Goal: Information Seeking & Learning: Learn about a topic

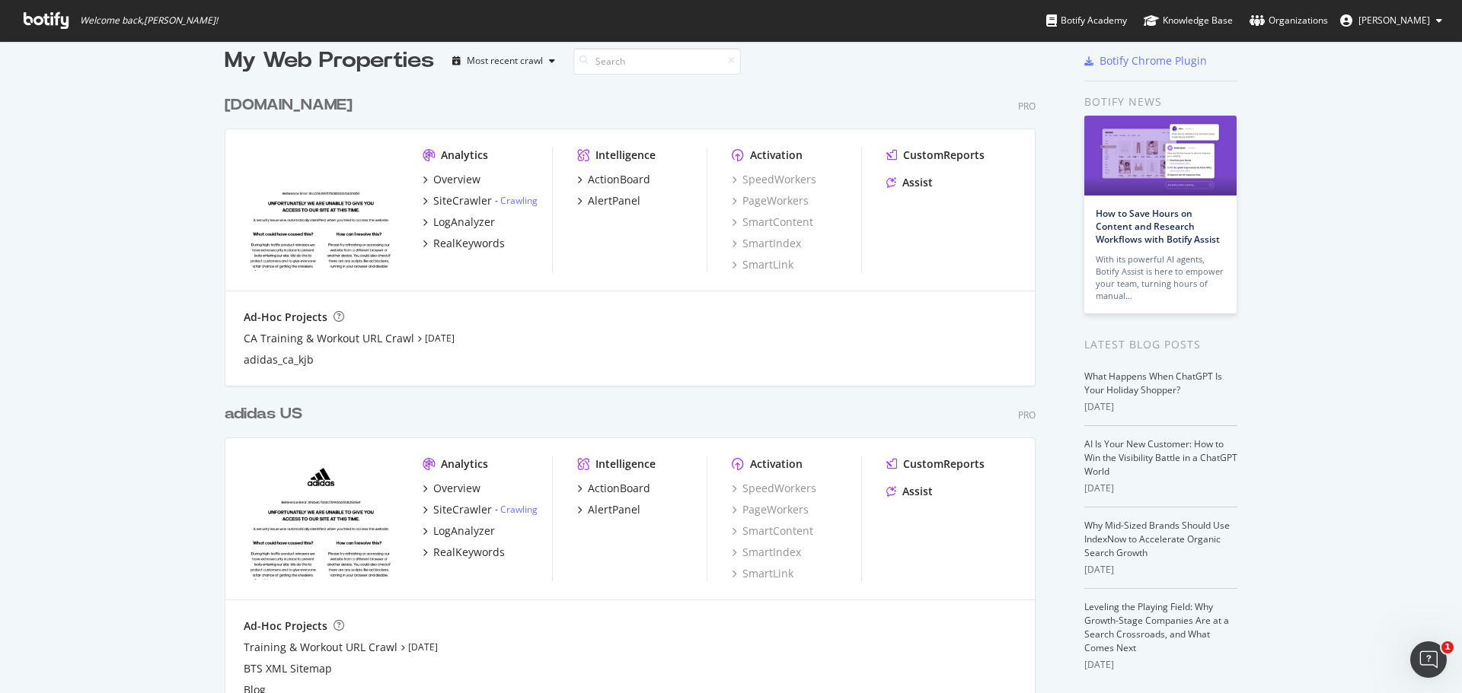
scroll to position [76, 0]
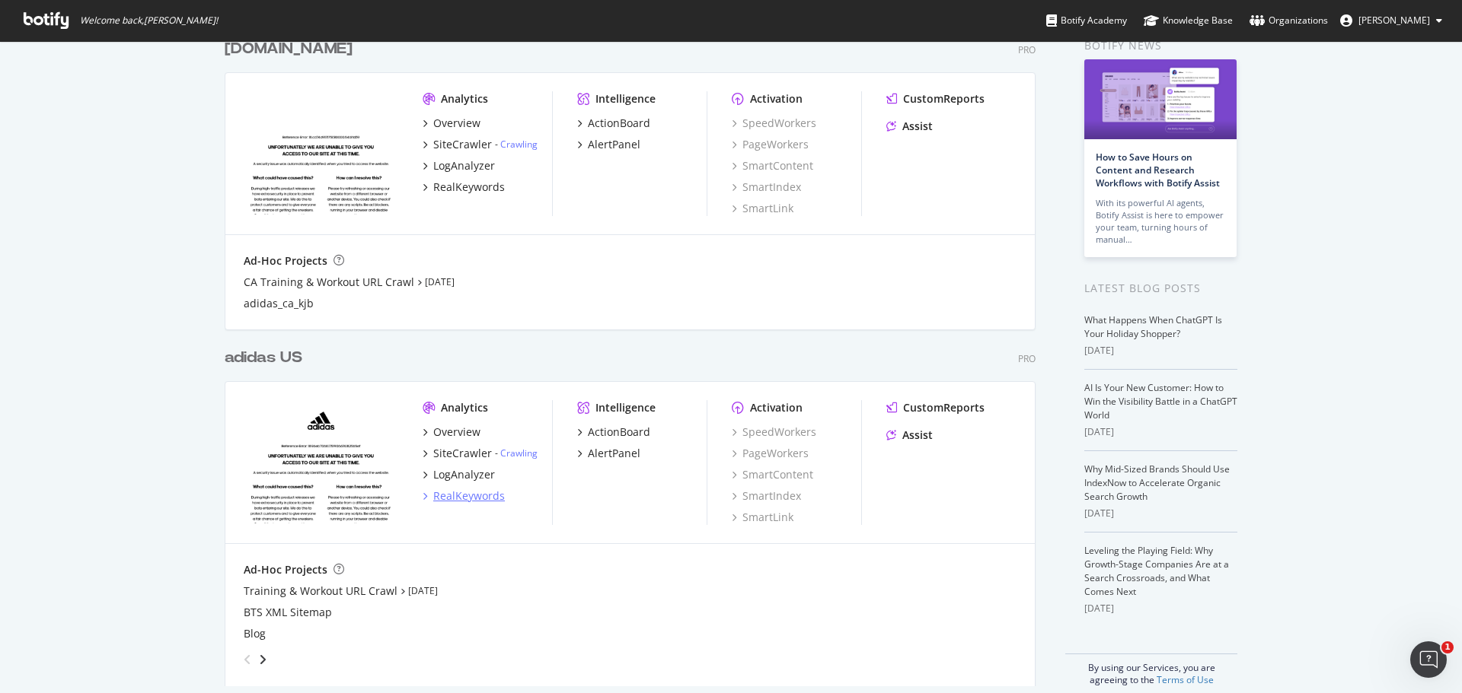
click at [467, 495] on div "RealKeywords" at bounding box center [469, 496] width 72 height 15
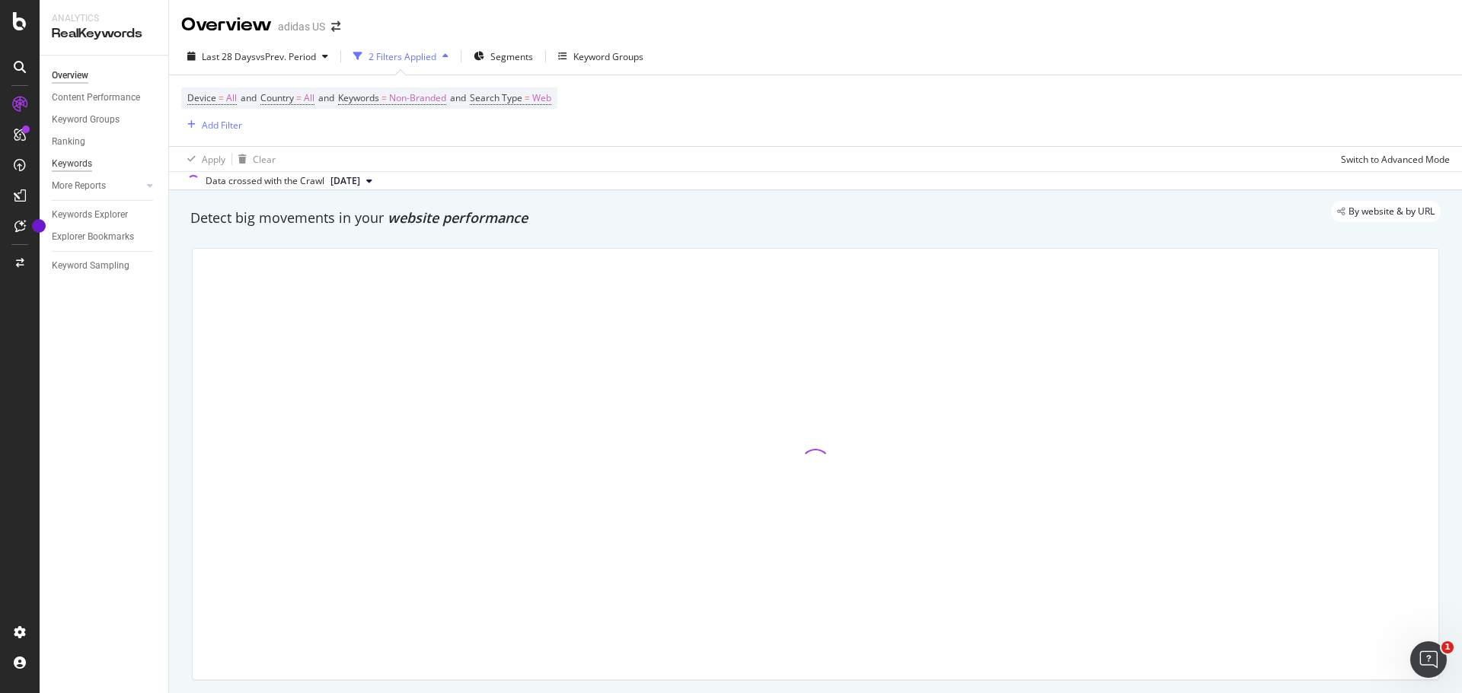
click at [82, 161] on div "Keywords" at bounding box center [72, 164] width 40 height 16
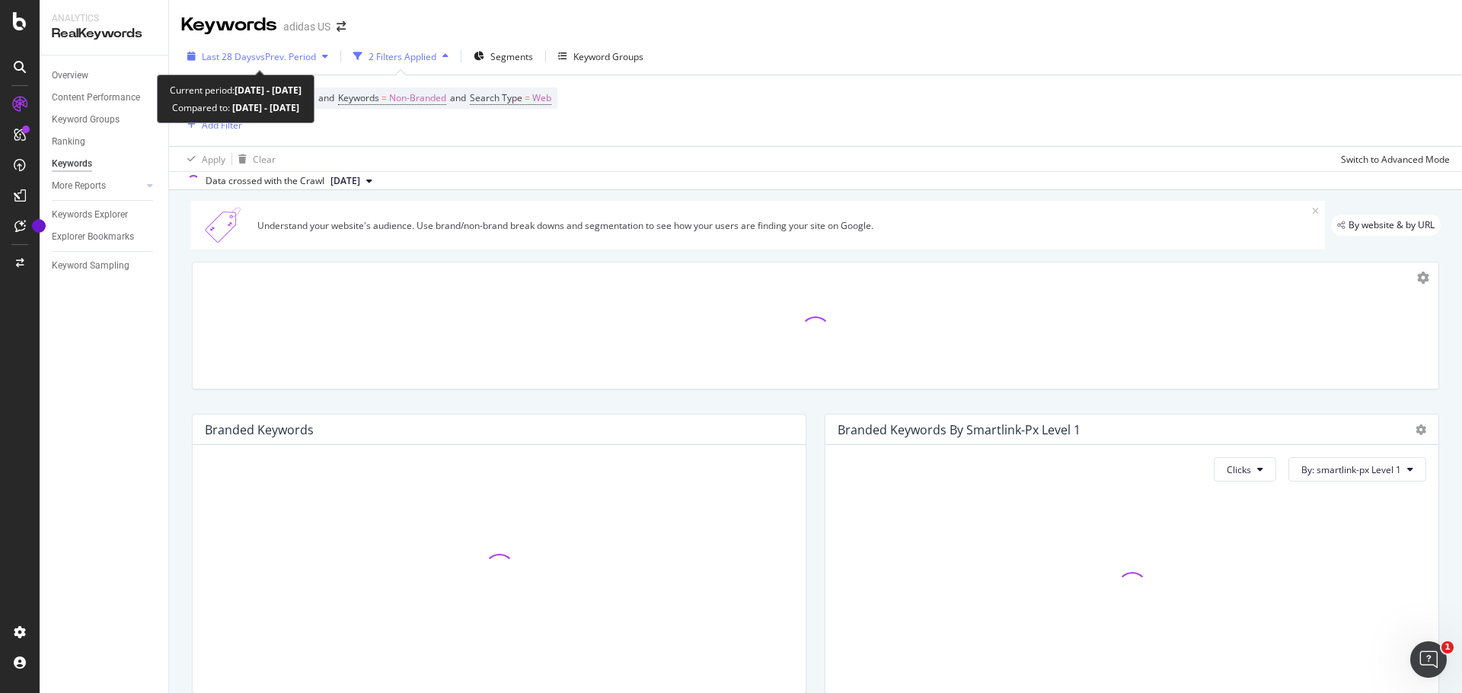
click at [306, 49] on div "Last 28 Days vs Prev. Period" at bounding box center [257, 56] width 153 height 23
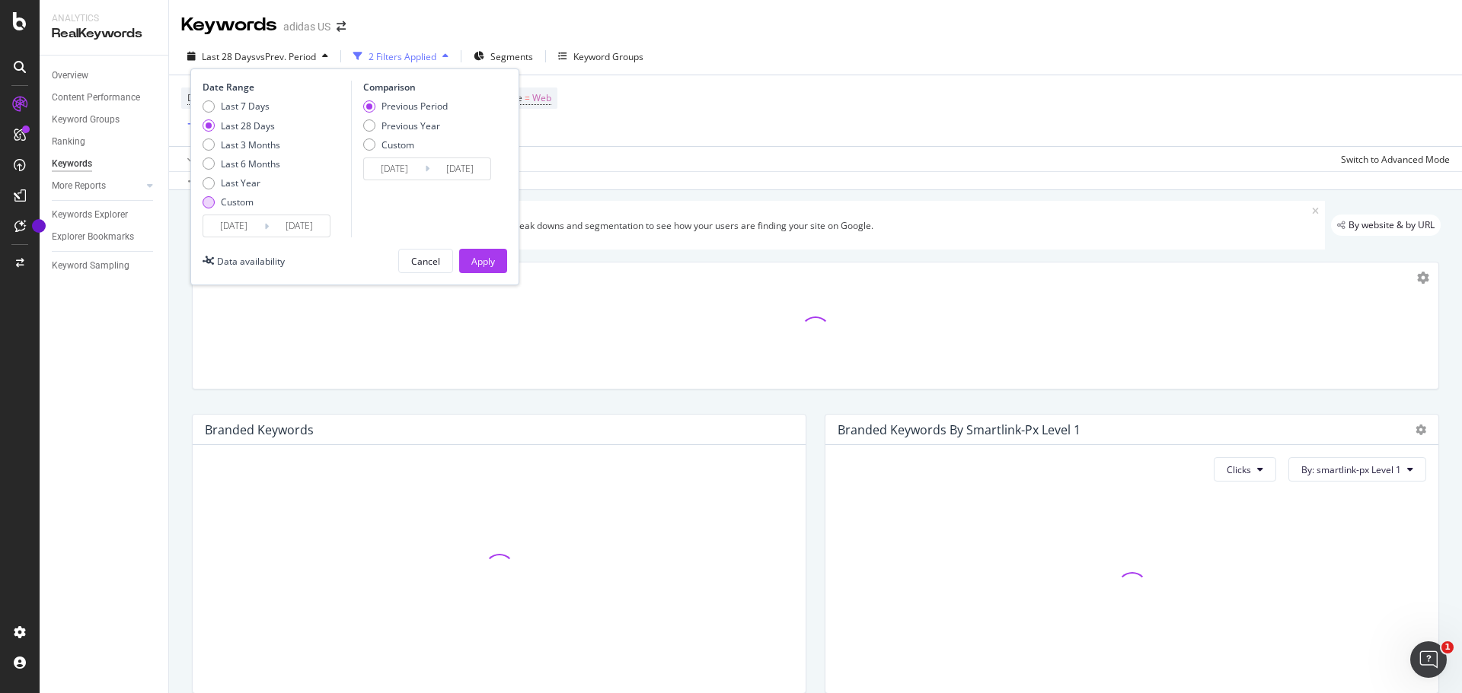
click at [209, 203] on div "Custom" at bounding box center [208, 202] width 12 height 12
click at [226, 231] on input "[DATE]" at bounding box center [233, 225] width 61 height 21
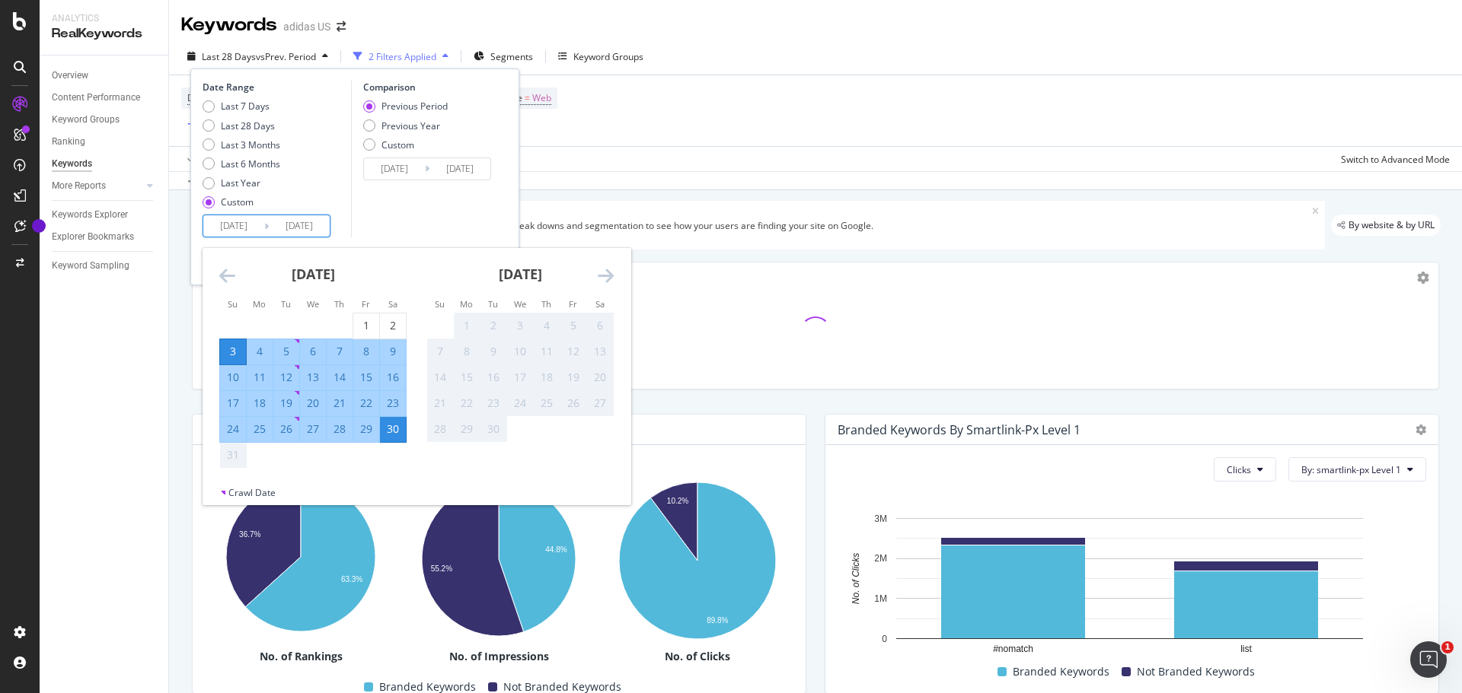
click at [335, 272] on strong "[DATE]" at bounding box center [313, 274] width 43 height 18
click at [220, 276] on icon "Move backward to switch to the previous month." at bounding box center [227, 275] width 16 height 18
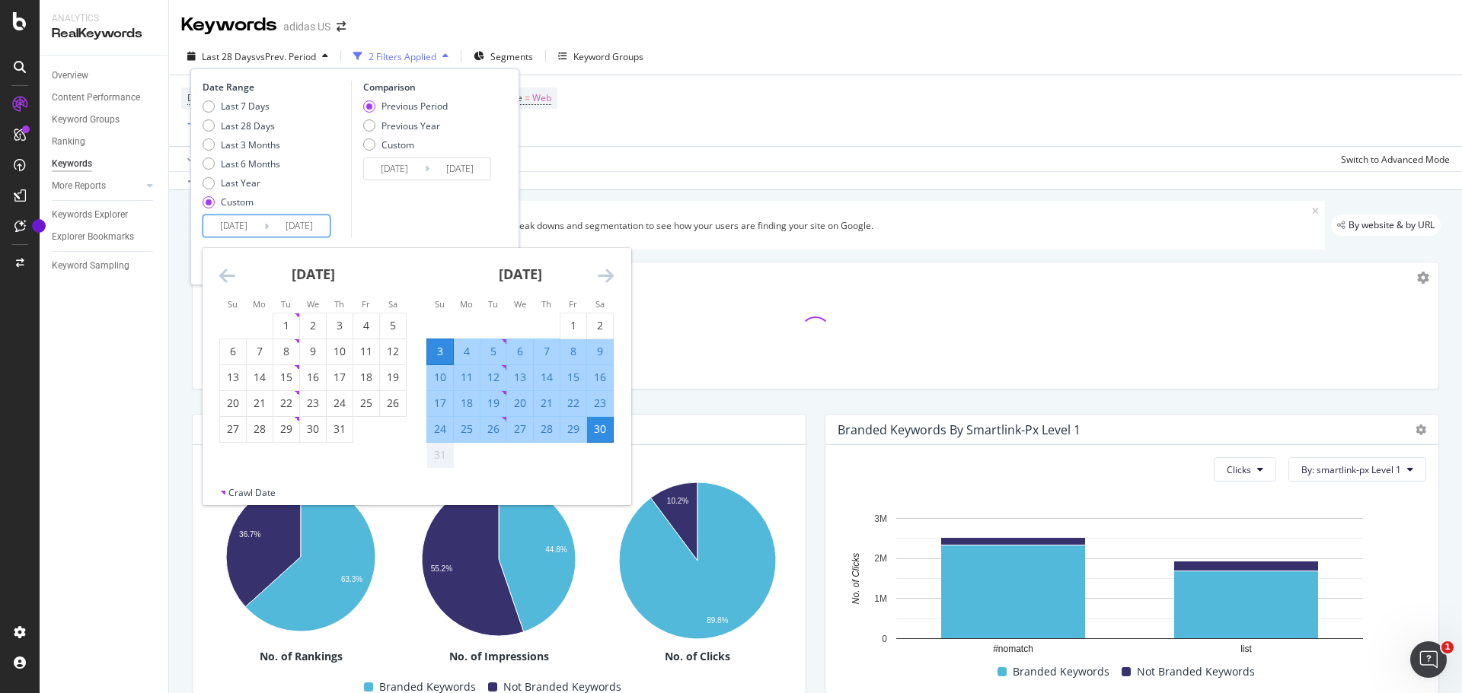
click at [220, 276] on icon "Move backward to switch to the previous month." at bounding box center [227, 275] width 16 height 18
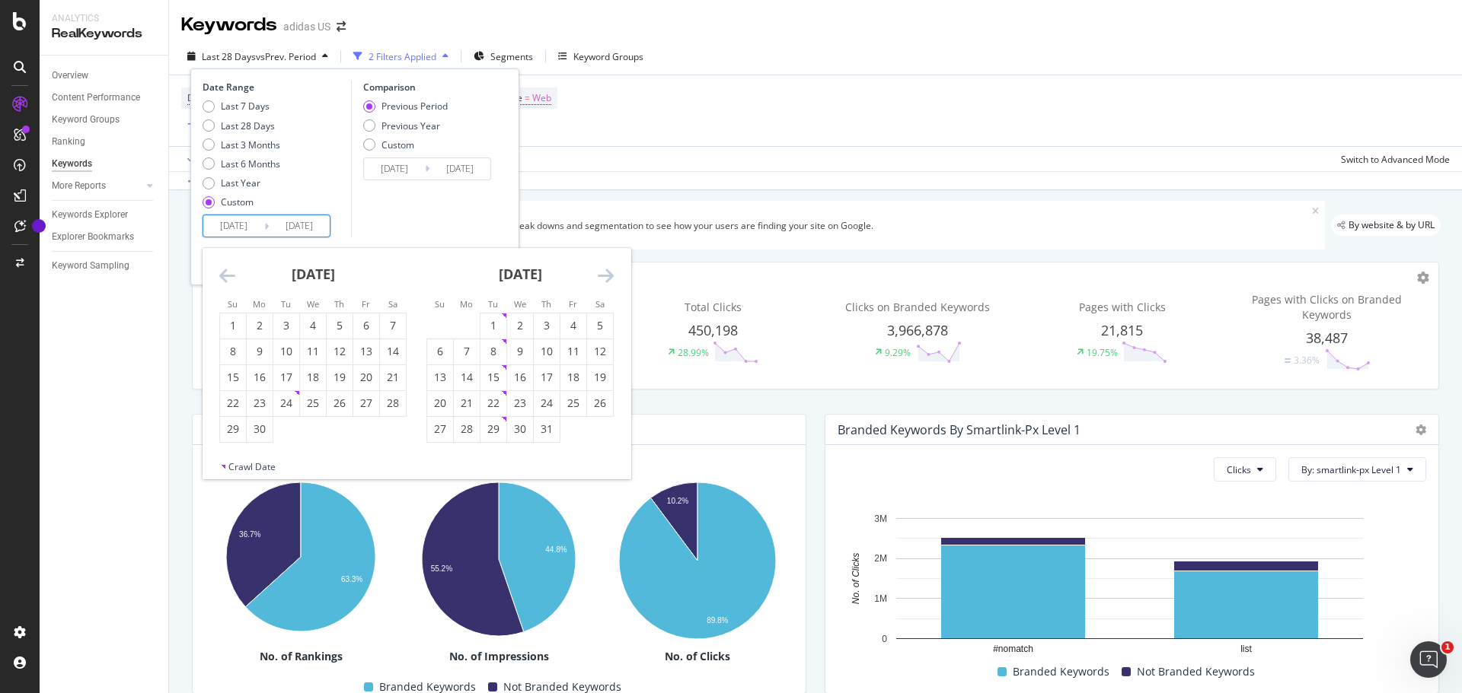
click at [220, 276] on icon "Move backward to switch to the previous month." at bounding box center [227, 275] width 16 height 18
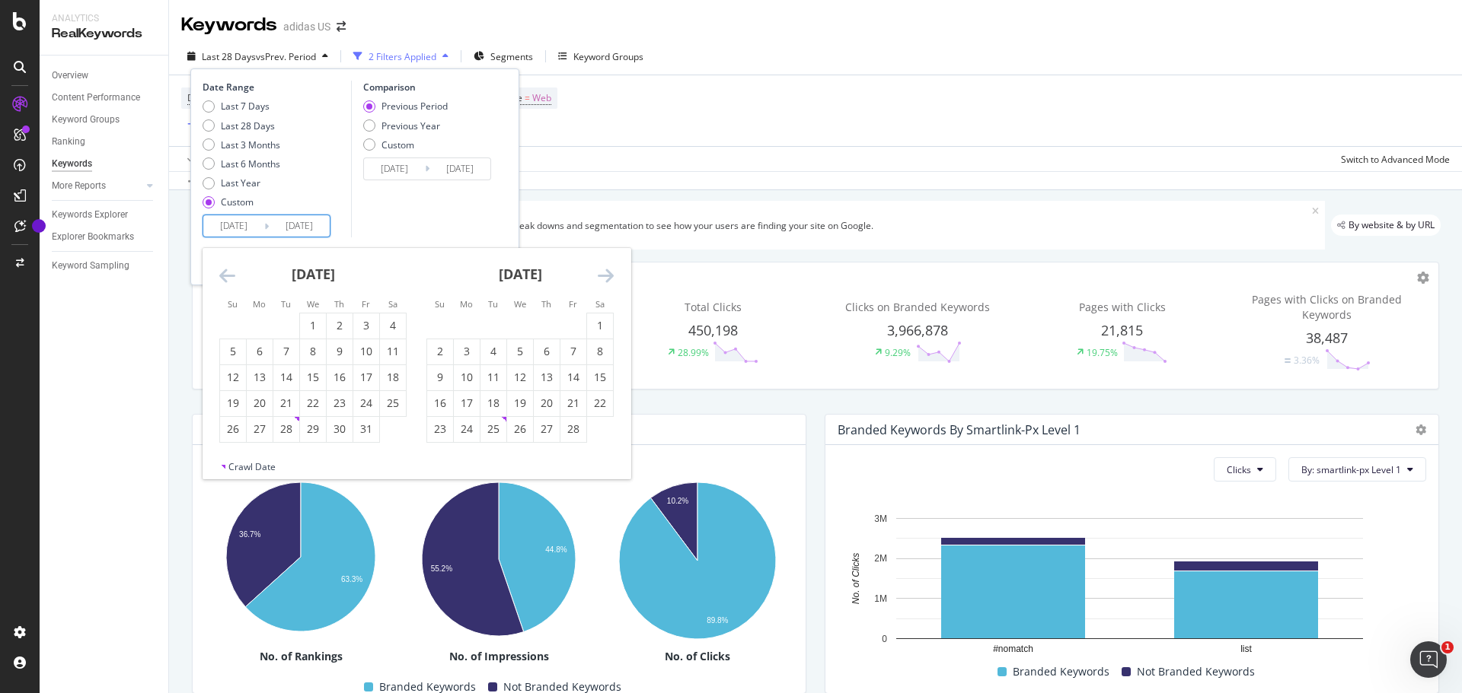
click at [220, 276] on icon "Move backward to switch to the previous month." at bounding box center [227, 275] width 16 height 18
click at [360, 332] on div "1" at bounding box center [366, 325] width 26 height 15
type input "[DATE]"
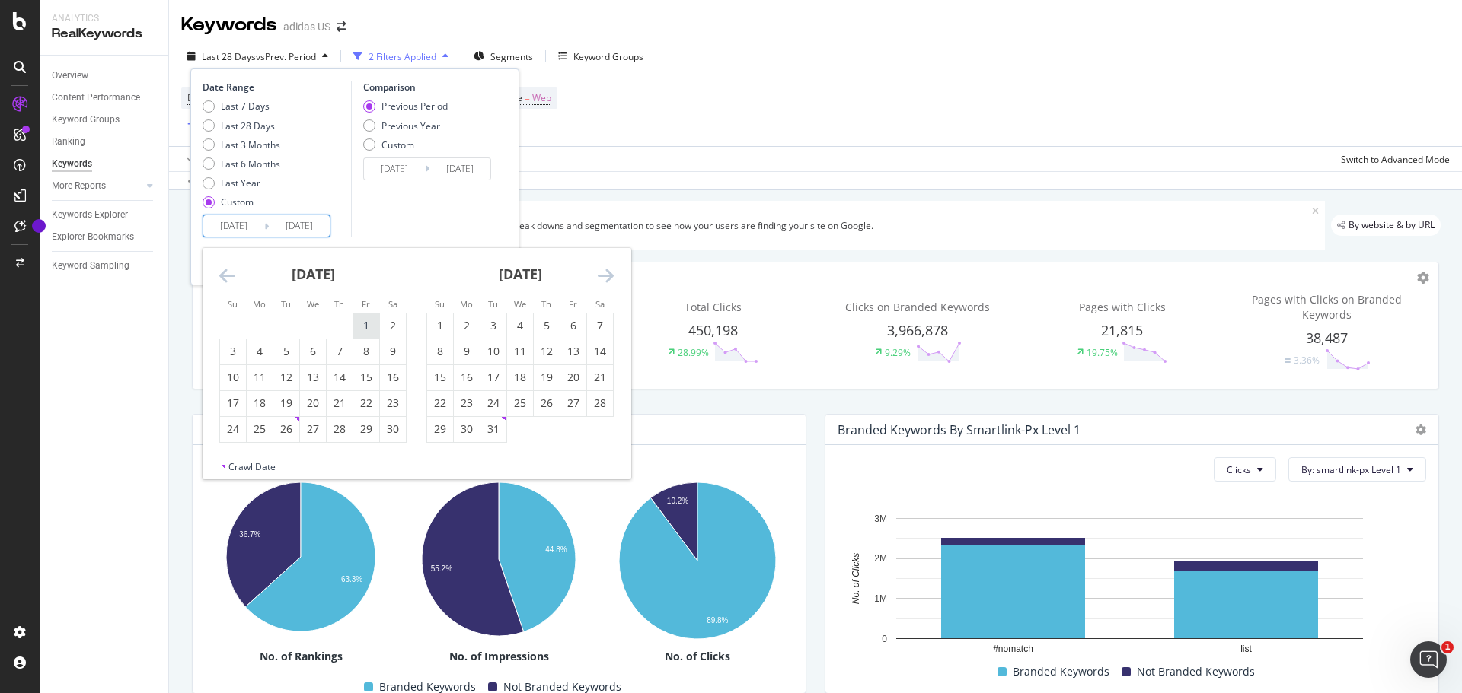
type input "[DATE]"
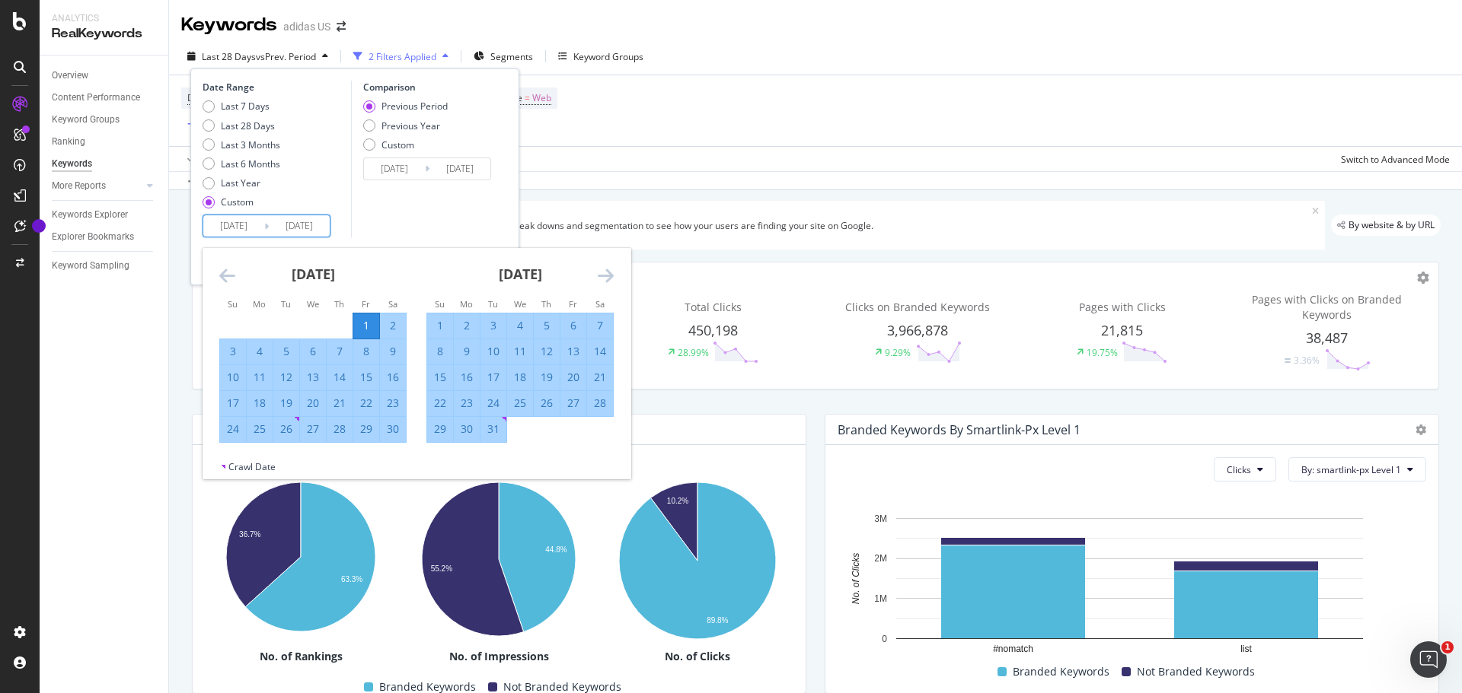
click at [496, 428] on div "31" at bounding box center [493, 429] width 26 height 15
type input "[DATE]"
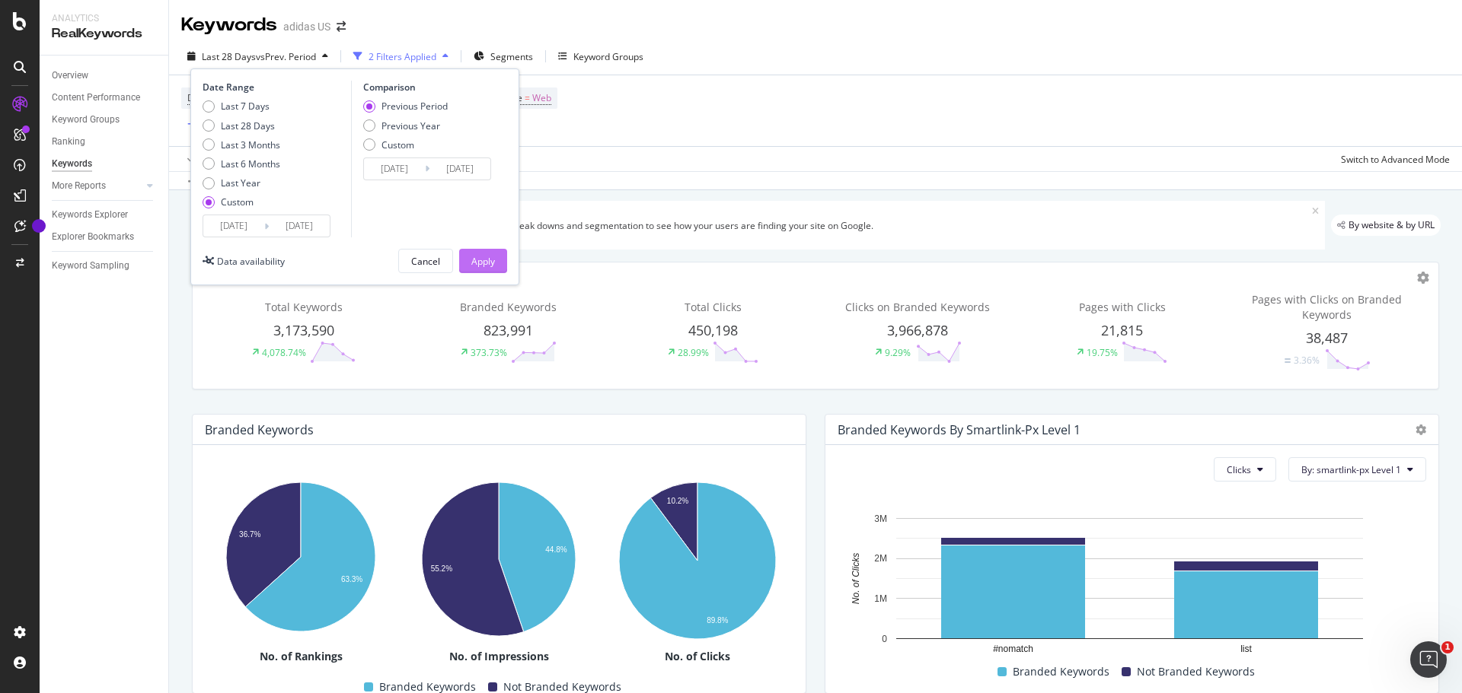
click at [473, 268] on div "Apply" at bounding box center [483, 261] width 24 height 23
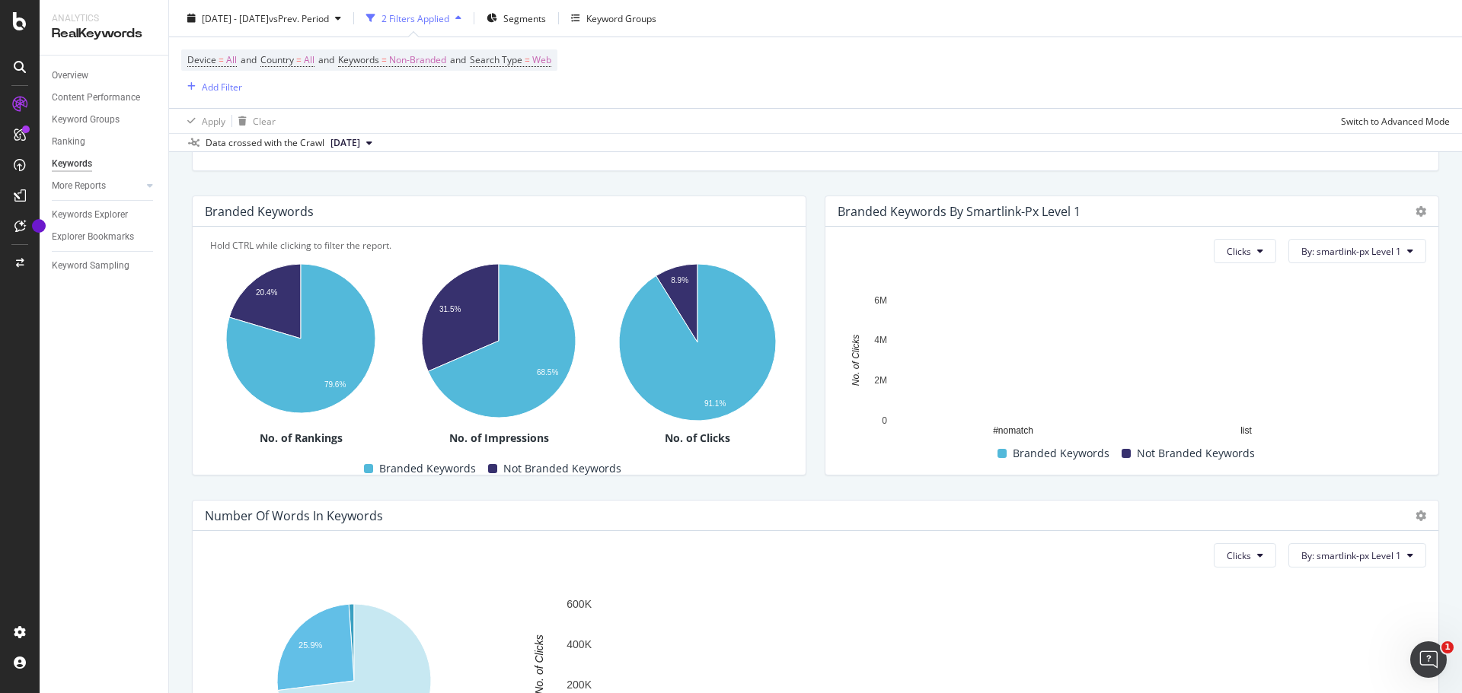
scroll to position [371, 0]
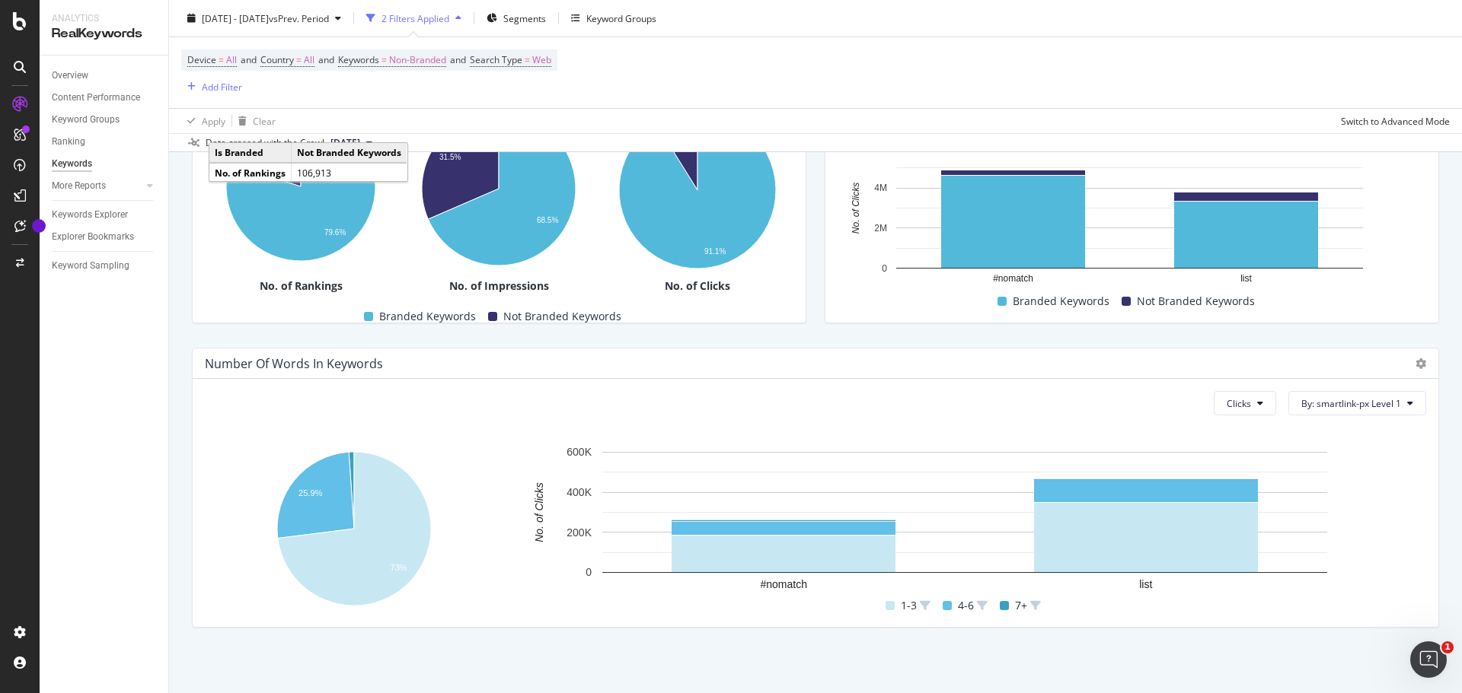
click at [98, 110] on div "Keyword Groups" at bounding box center [110, 120] width 116 height 22
click at [94, 115] on div "Keyword Groups" at bounding box center [86, 120] width 68 height 16
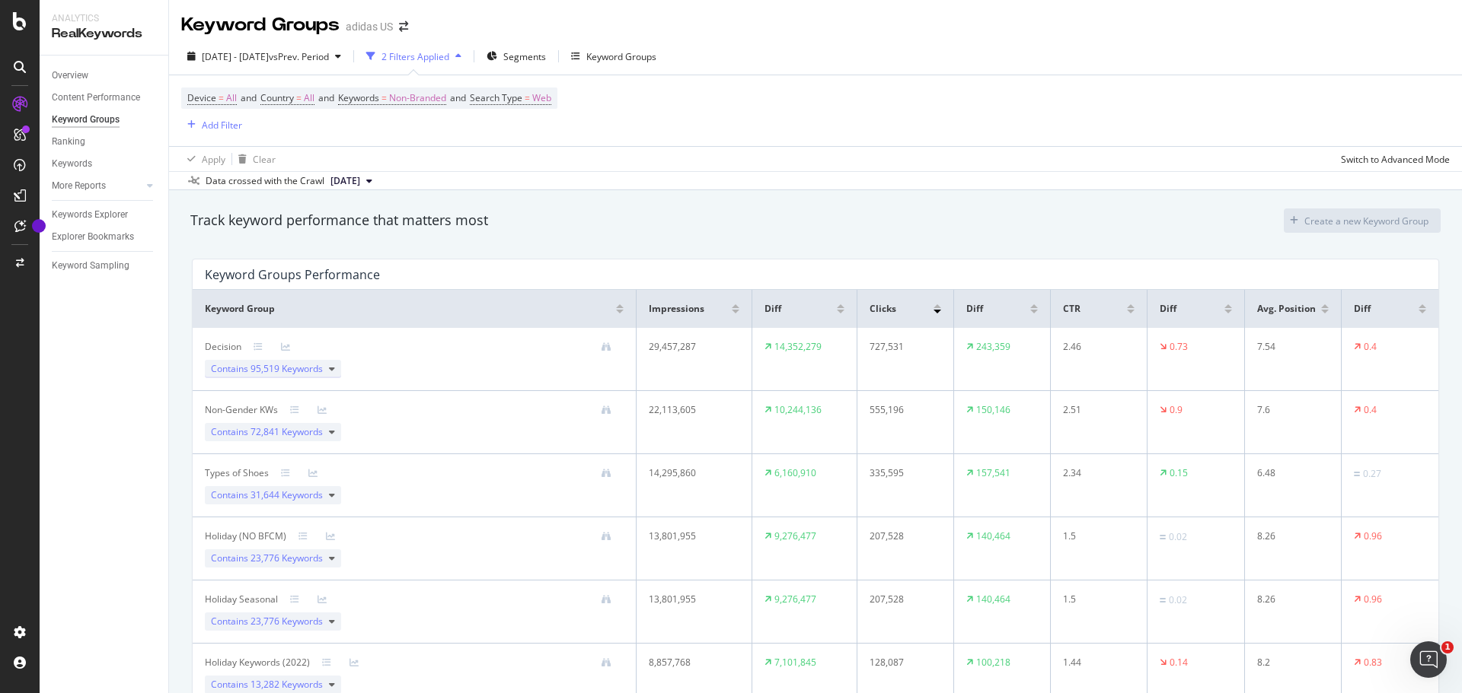
click at [281, 371] on span "95,519 Keywords" at bounding box center [286, 368] width 72 height 13
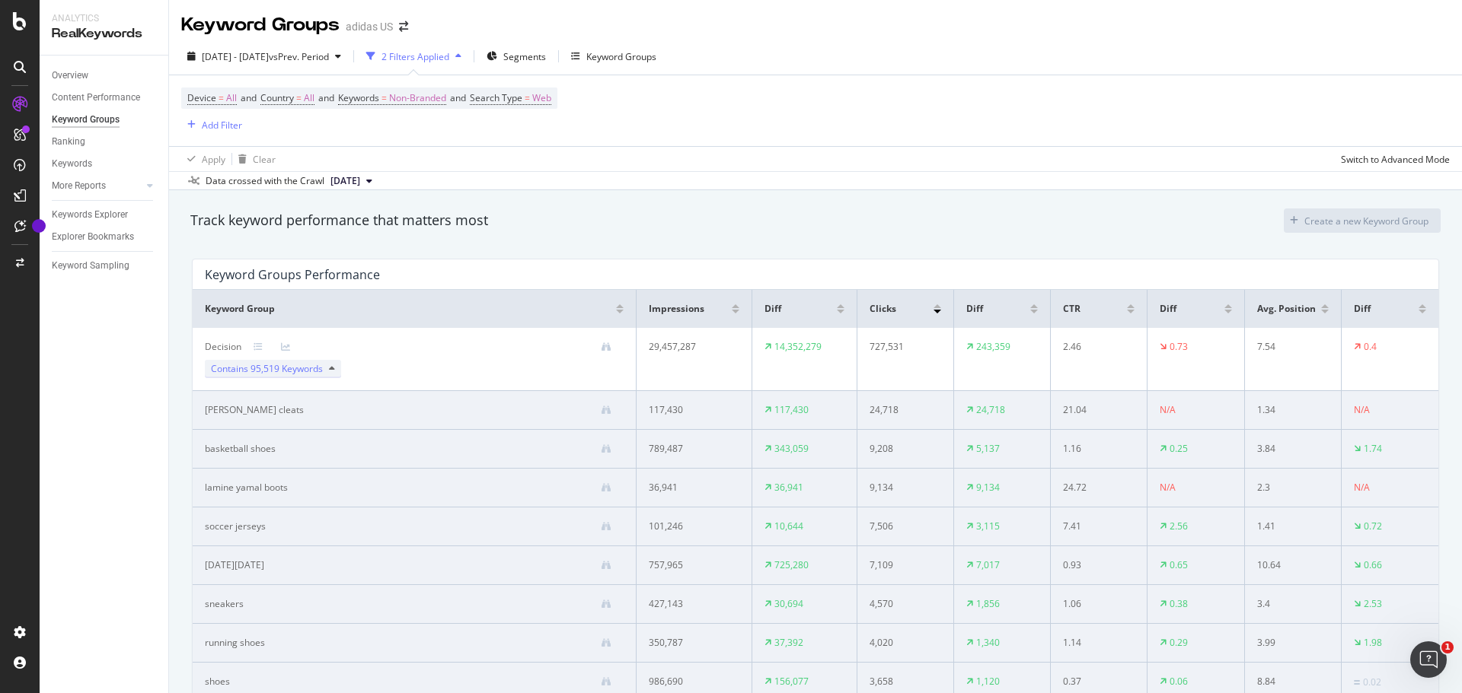
click at [285, 368] on span "95,519 Keywords" at bounding box center [286, 368] width 72 height 13
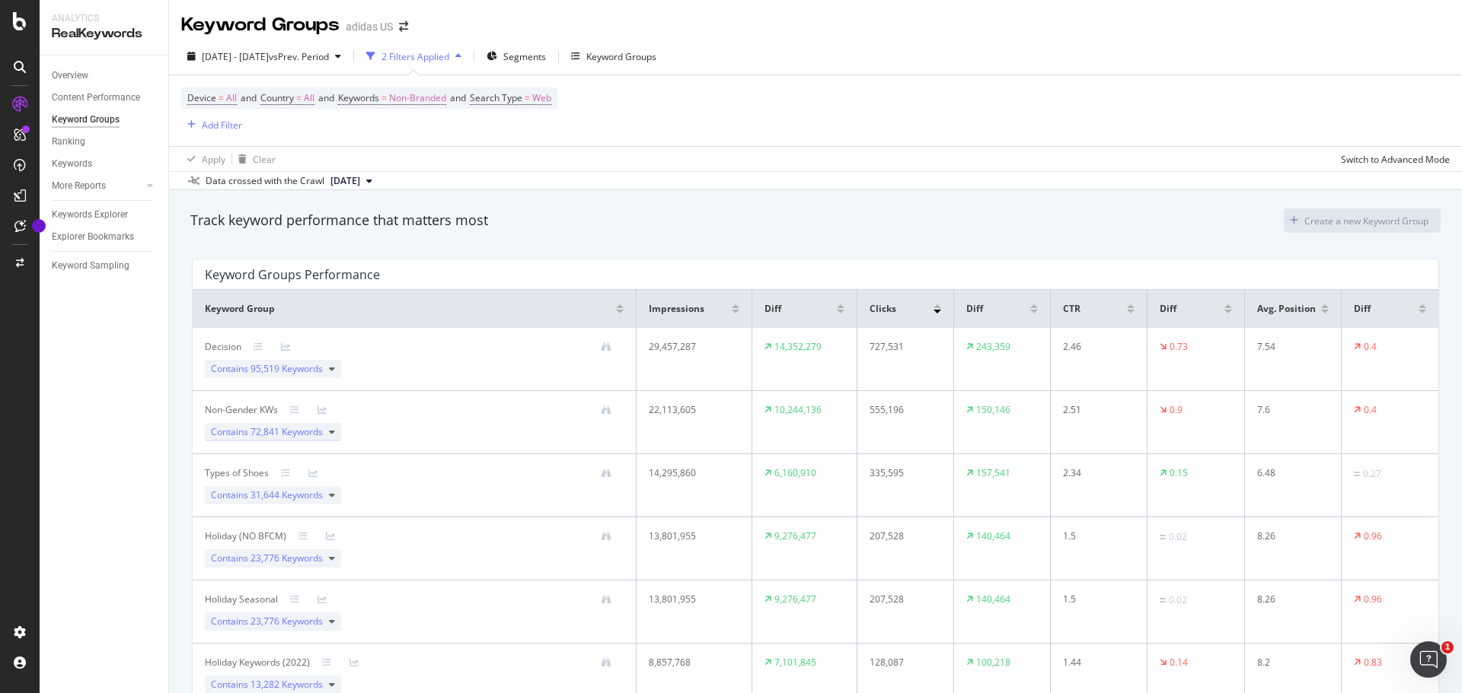
click at [273, 433] on span "72,841 Keywords" at bounding box center [286, 432] width 72 height 13
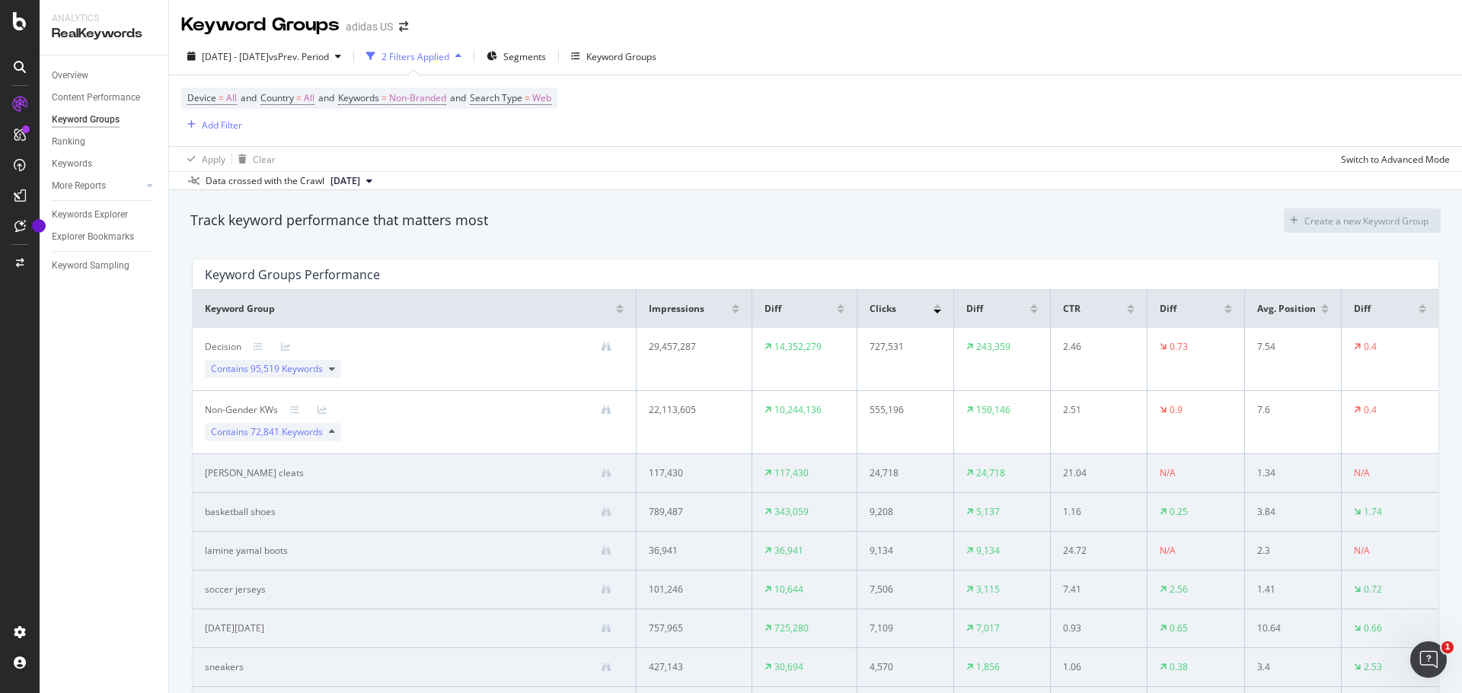
click at [273, 433] on span "72,841 Keywords" at bounding box center [286, 432] width 72 height 13
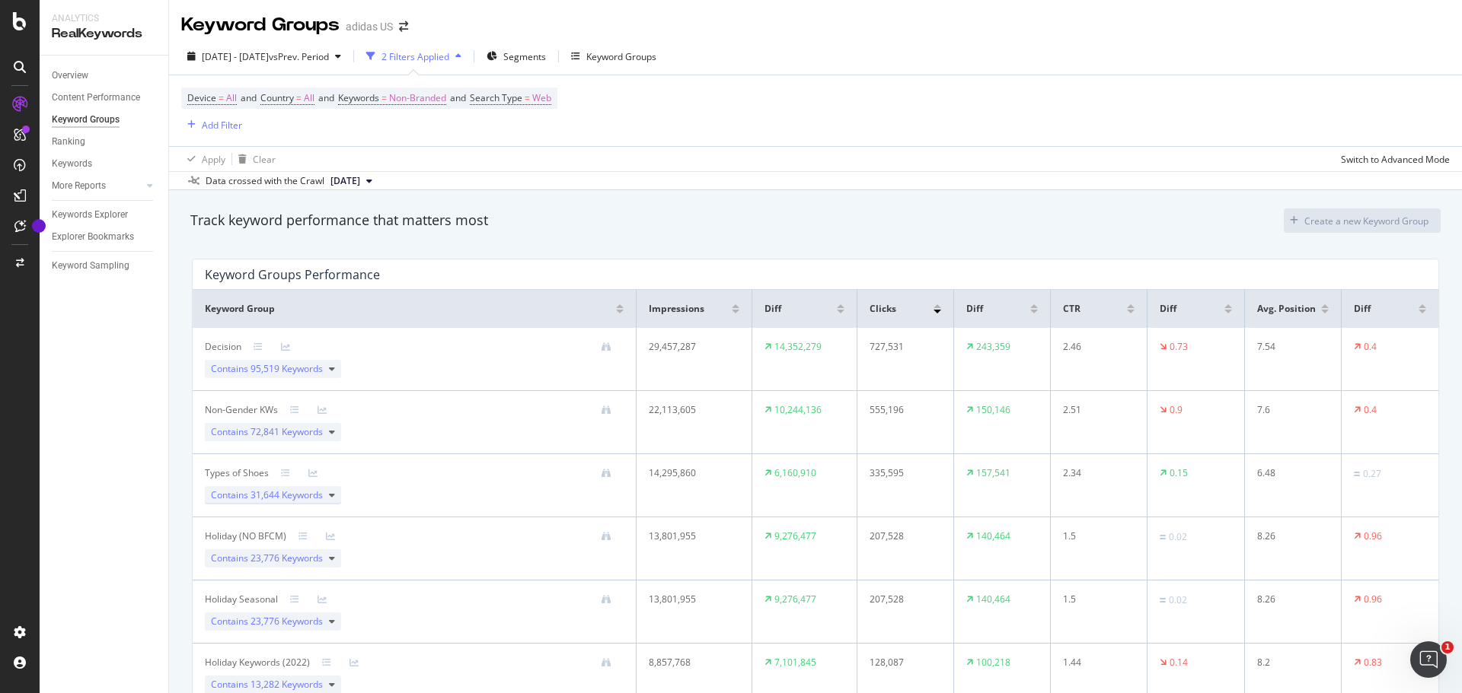
click at [282, 493] on span "31,644 Keywords" at bounding box center [286, 495] width 72 height 13
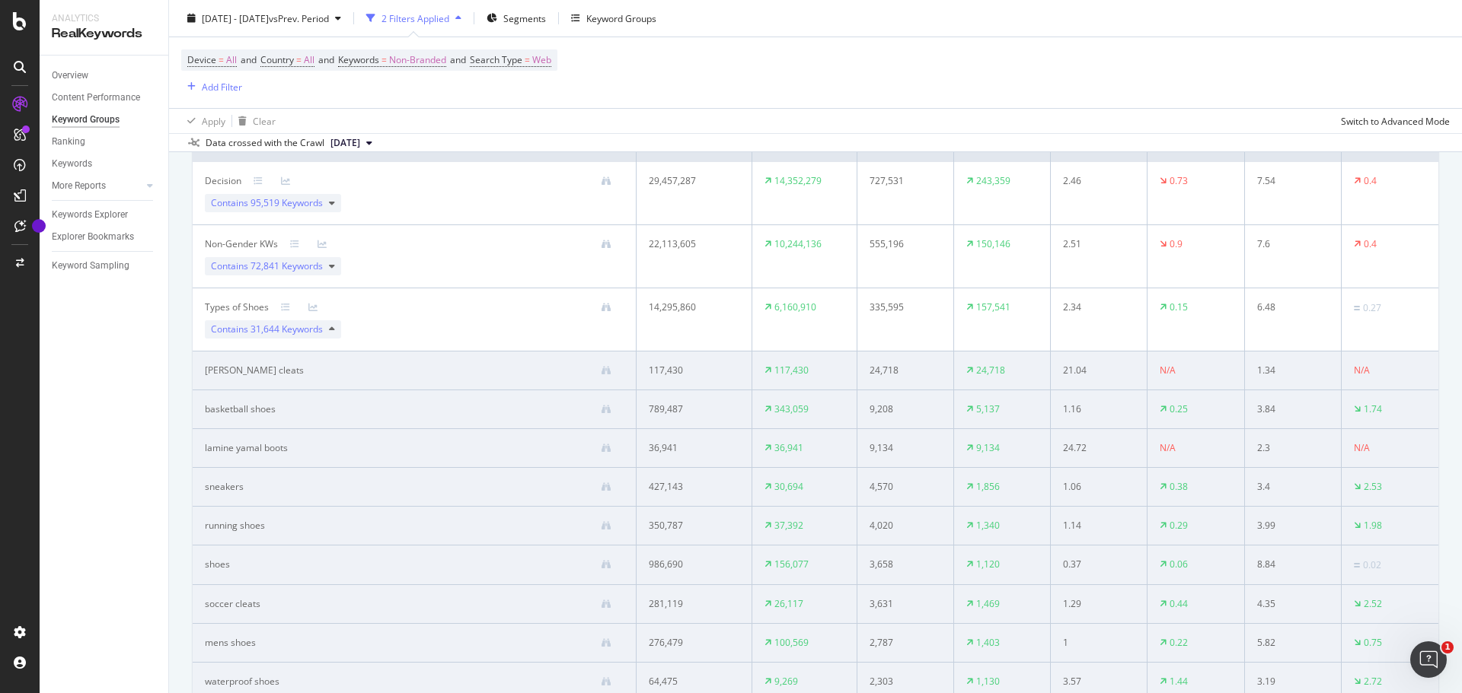
scroll to position [152, 0]
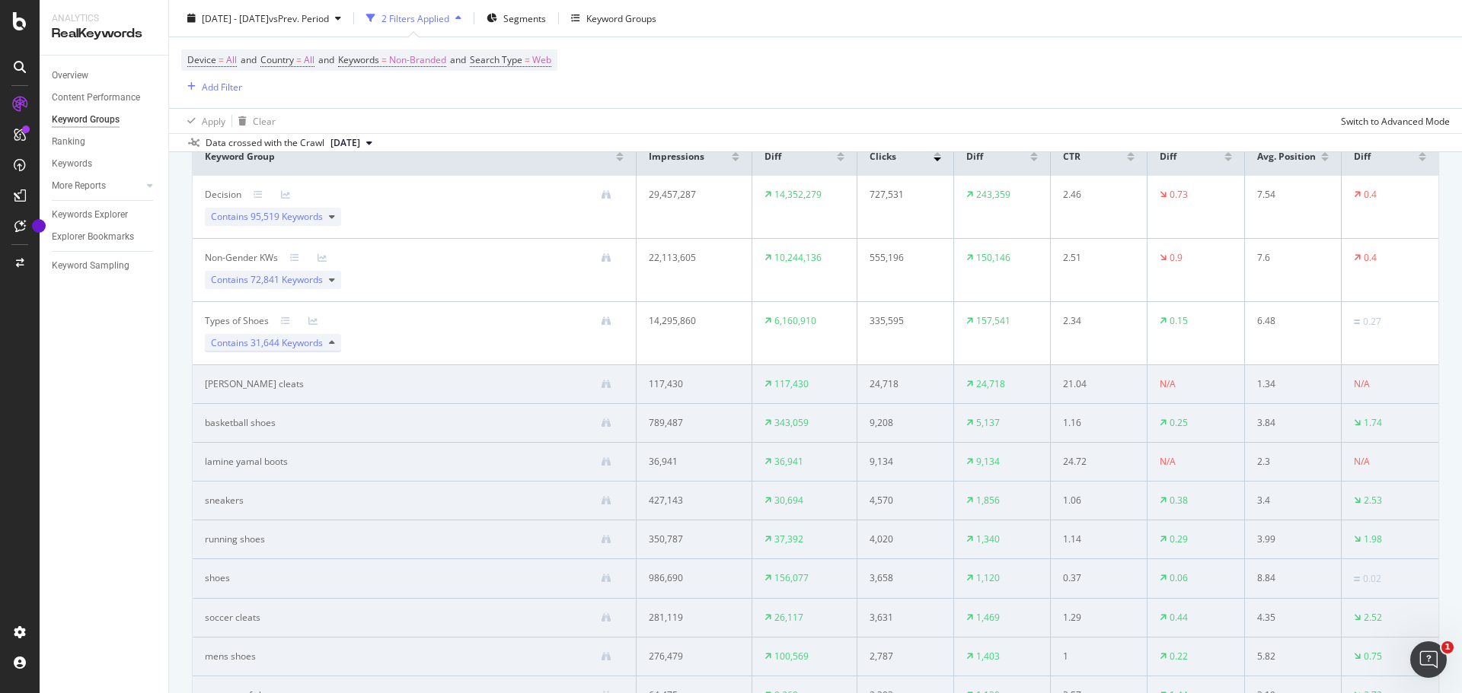
click at [276, 343] on span "31,644 Keywords" at bounding box center [286, 342] width 72 height 13
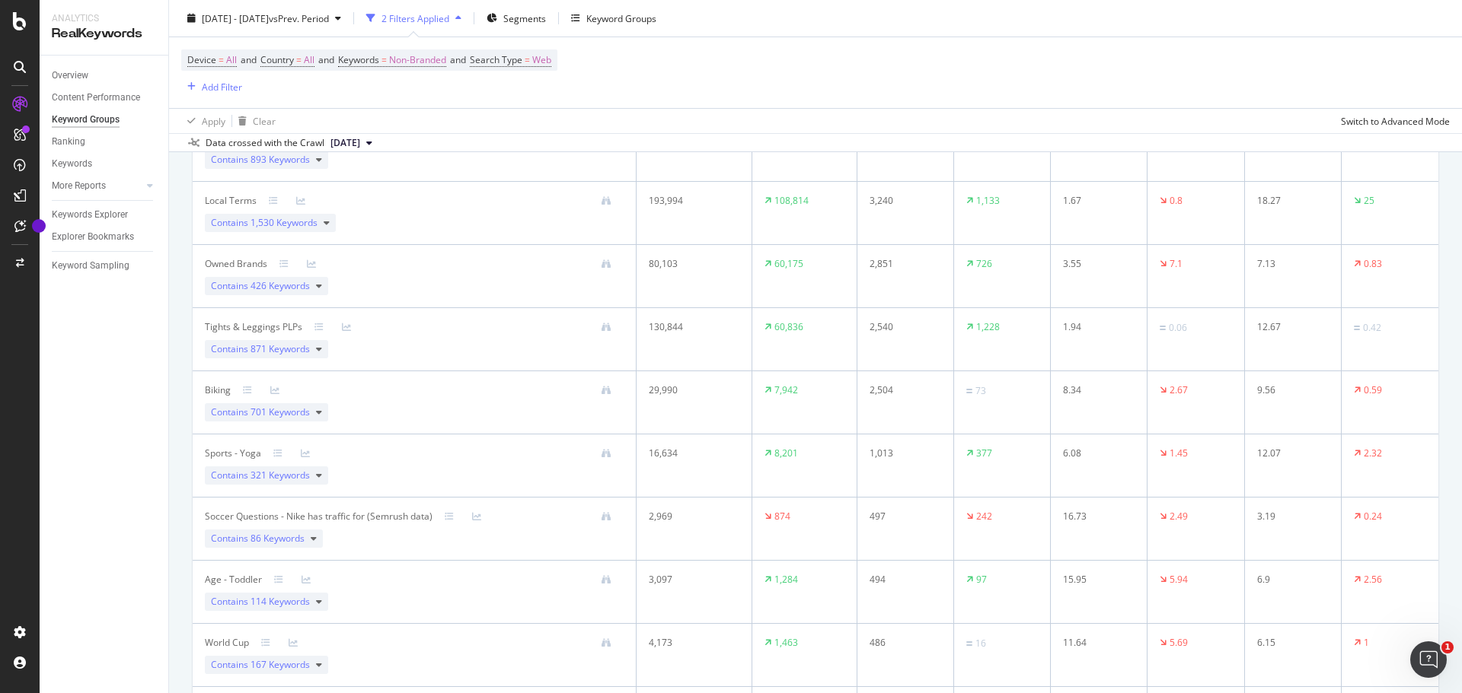
scroll to position [2131, 0]
